Goal: Information Seeking & Learning: Learn about a topic

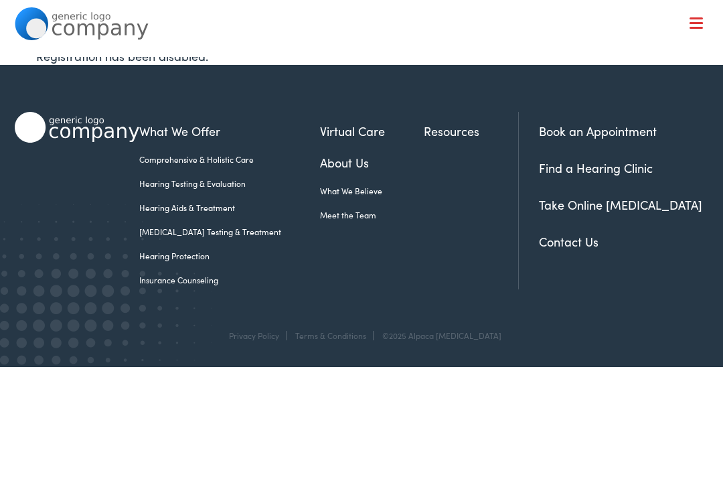
click at [77, 15] on img at bounding box center [82, 23] width 134 height 33
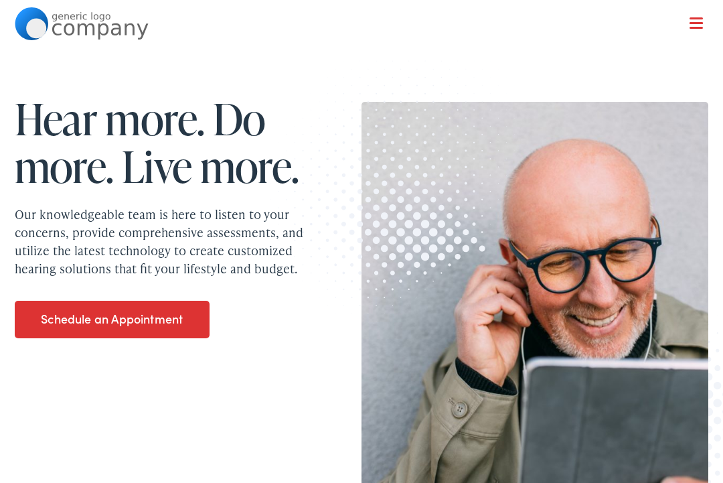
click at [48, 196] on div "Hear more. Do more. Live more. Our knowledgeable team is here to listen to your…" at bounding box center [171, 216] width 313 height 262
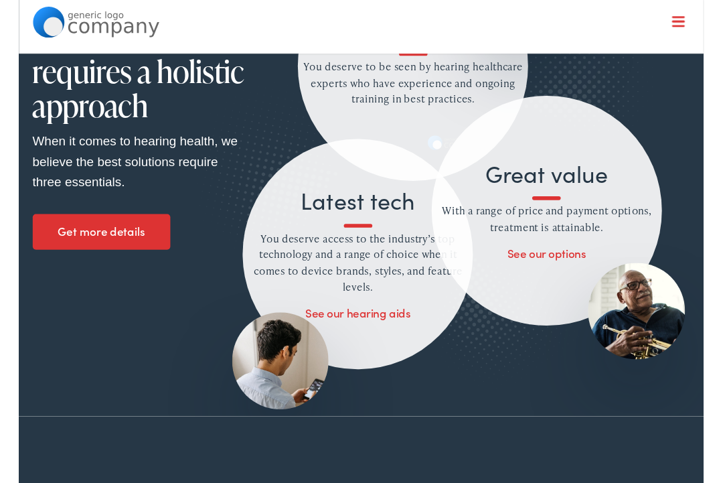
scroll to position [1020, 0]
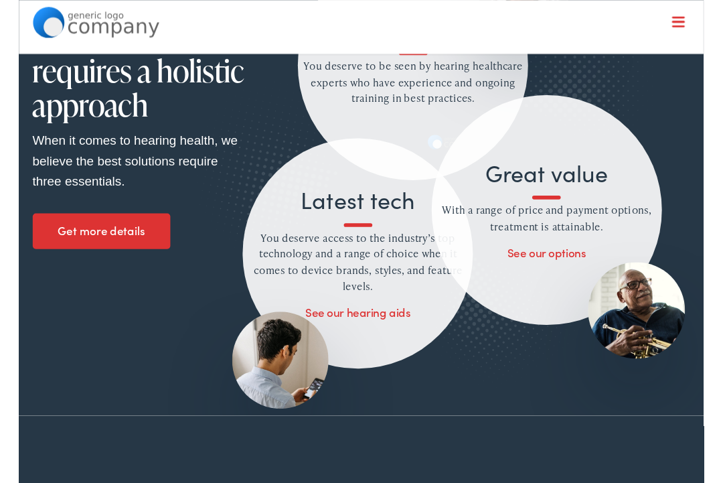
click at [353, 333] on link "See our hearing aids" at bounding box center [357, 329] width 111 height 17
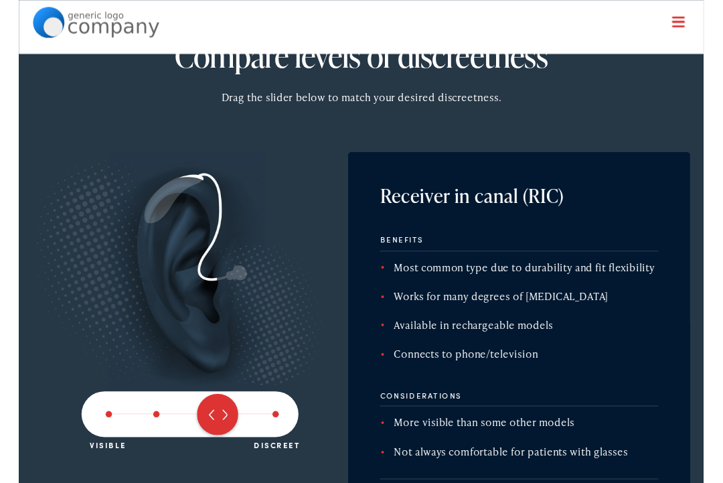
scroll to position [1841, 0]
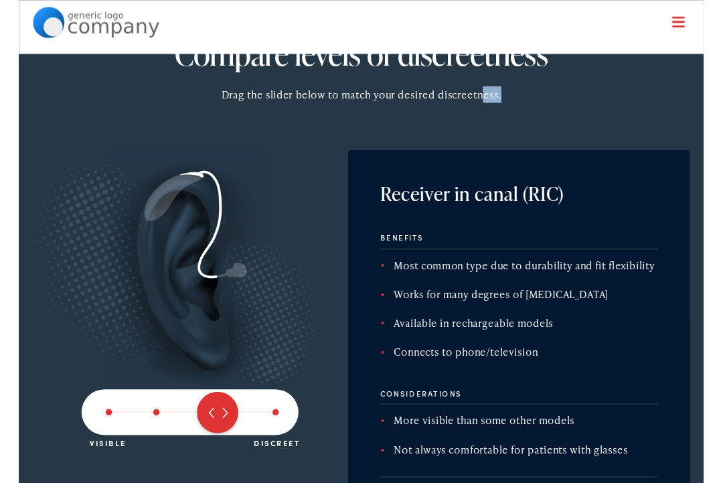
click at [28, 355] on img at bounding box center [171, 285] width 333 height 254
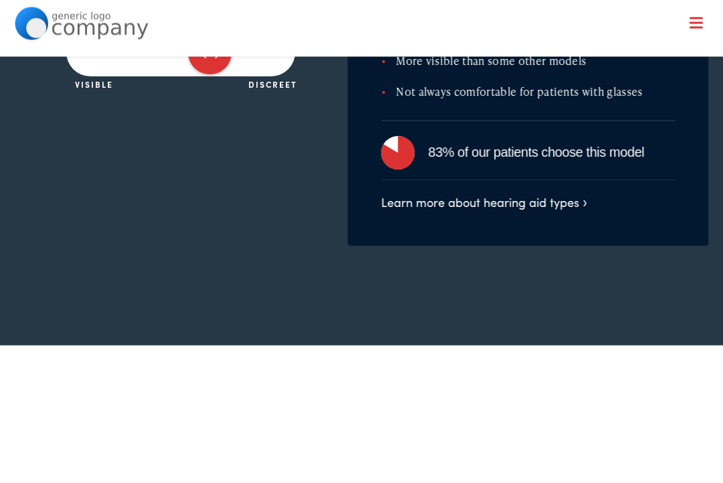
scroll to position [2216, 0]
